Goal: Task Accomplishment & Management: Manage account settings

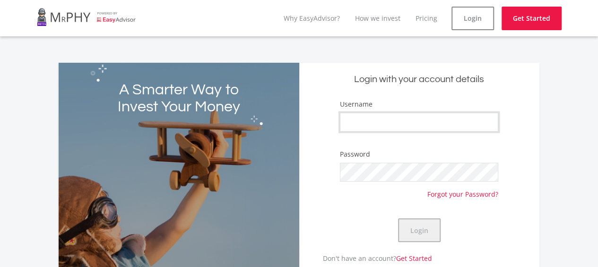
type input "Pipe321"
click at [408, 231] on button "Login" at bounding box center [419, 231] width 43 height 24
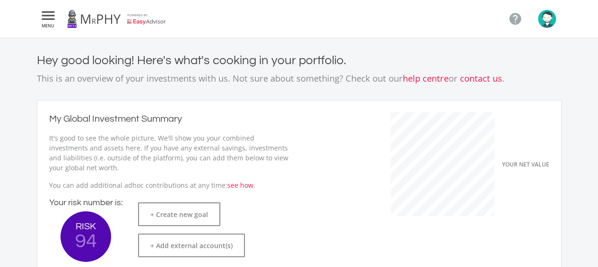
scroll to position [150, 259]
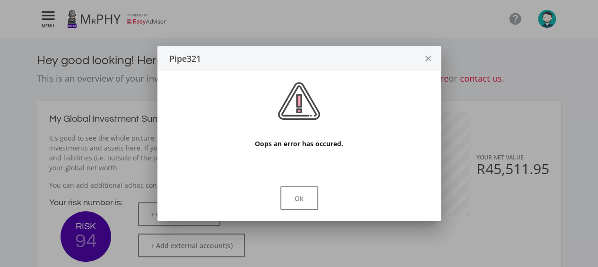
click at [429, 59] on icon "close" at bounding box center [427, 58] width 9 height 25
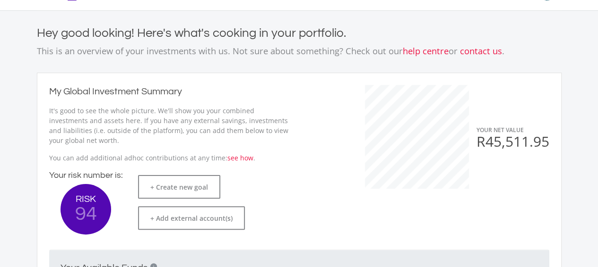
scroll to position [0, 0]
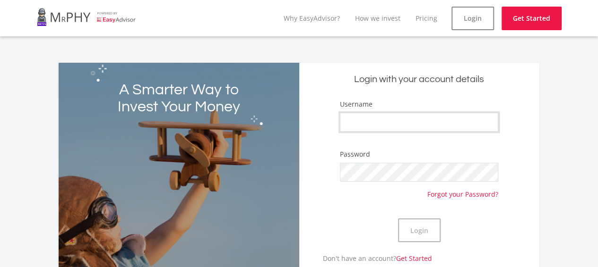
type input "Pipe321"
